Goal: Task Accomplishment & Management: Complete application form

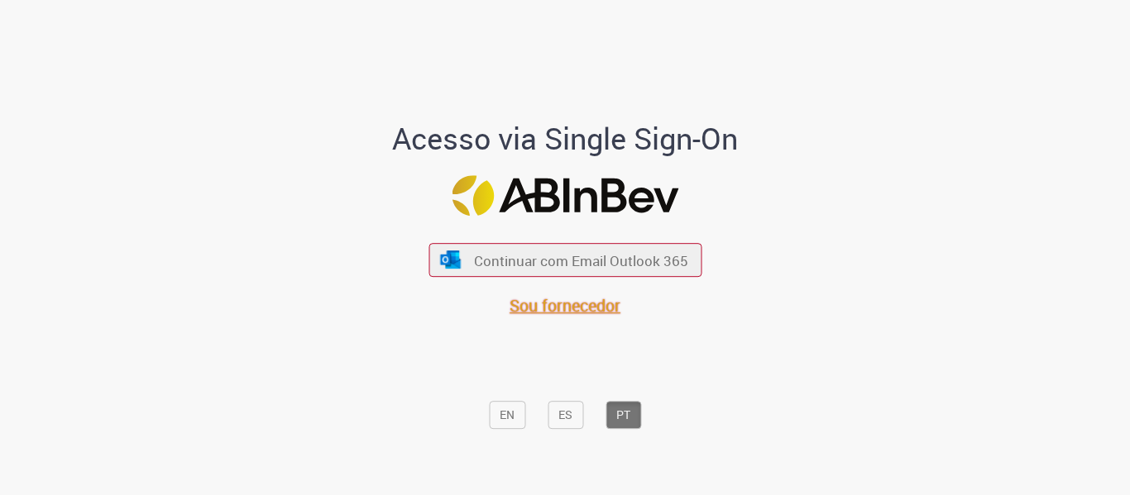
click at [584, 316] on span "Sou fornecedor" at bounding box center [564, 305] width 111 height 22
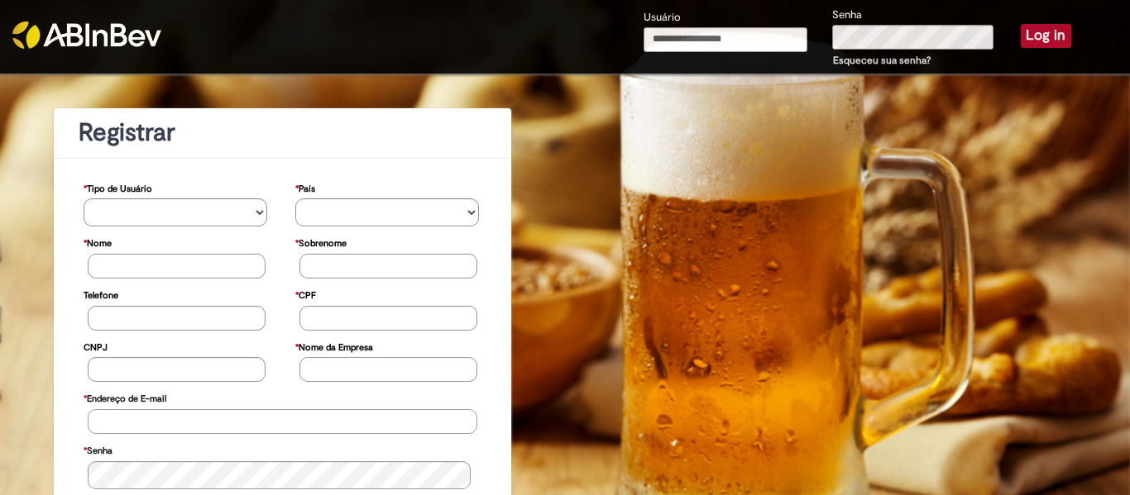
type input "**********"
click at [1035, 38] on button "Log in" at bounding box center [1046, 35] width 50 height 23
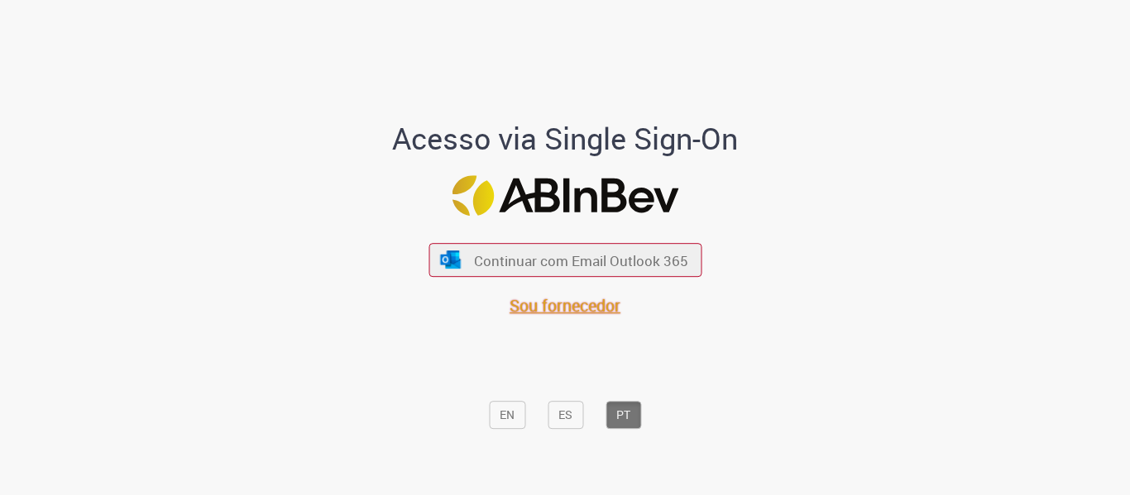
click at [565, 313] on span "Sou fornecedor" at bounding box center [564, 305] width 111 height 22
